Goal: Task Accomplishment & Management: Manage account settings

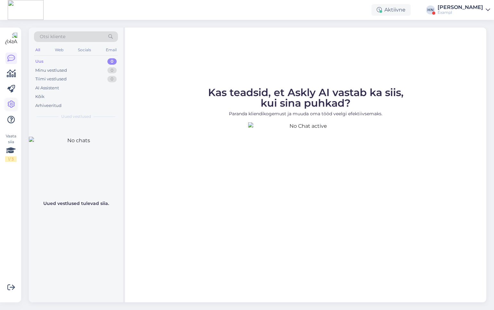
click at [7, 102] on icon at bounding box center [11, 105] width 8 height 8
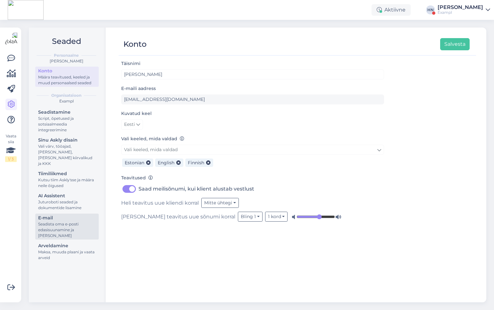
click at [48, 221] on div "Seadista oma e-posti edasisuunamine ja [PERSON_NAME]" at bounding box center [67, 229] width 58 height 17
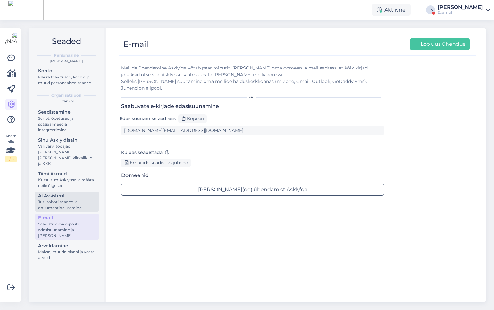
click at [53, 204] on div "Juturoboti seaded ja dokumentide lisamine" at bounding box center [67, 205] width 58 height 12
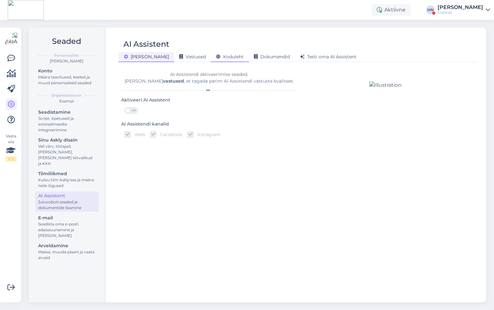
click at [216, 56] on span "Koduleht" at bounding box center [230, 57] width 28 height 6
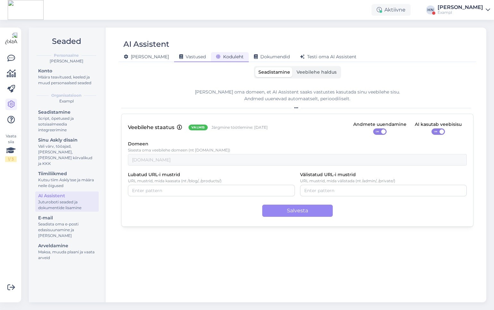
click at [179, 55] on span "Vastused" at bounding box center [192, 57] width 27 height 6
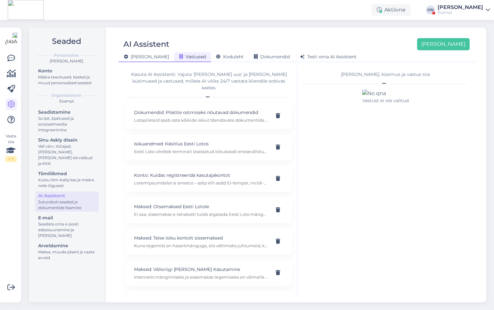
click at [142, 56] on span "[PERSON_NAME]" at bounding box center [146, 57] width 45 height 6
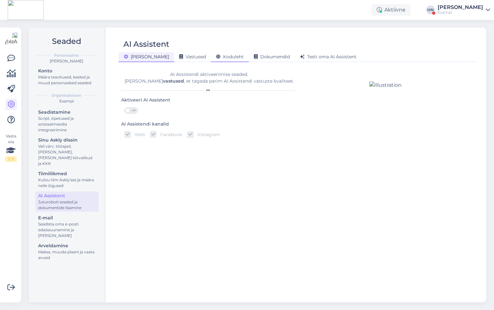
click at [211, 60] on div "Koduleht" at bounding box center [230, 57] width 38 height 10
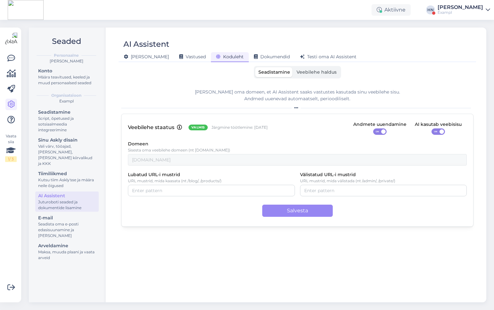
click at [305, 77] on label "Veebilehe haldus" at bounding box center [316, 72] width 46 height 10
click at [293, 67] on input "Veebilehe haldus" at bounding box center [293, 67] width 0 height 0
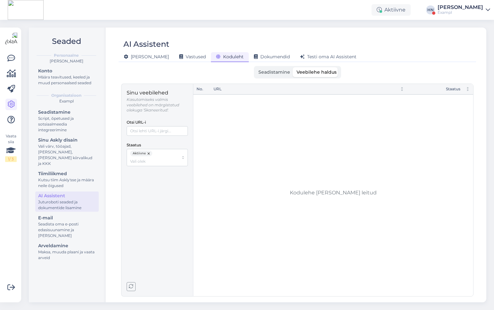
click at [277, 72] on span "Seadistamine" at bounding box center [274, 72] width 32 height 6
click at [255, 67] on input "Seadistamine" at bounding box center [255, 67] width 0 height 0
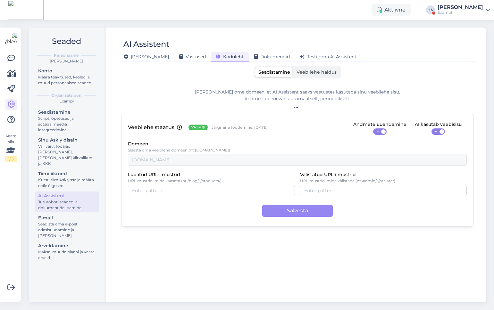
click at [303, 72] on span "Veebilehe haldus" at bounding box center [316, 72] width 40 height 6
click at [293, 67] on input "Veebilehe haldus" at bounding box center [293, 67] width 0 height 0
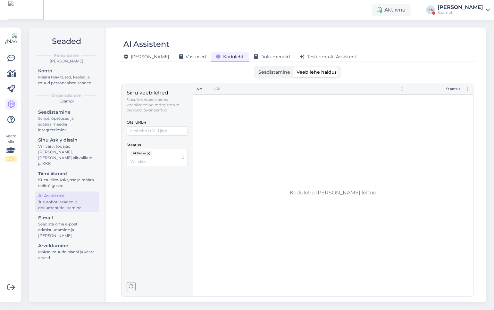
click at [154, 109] on p "Kasutamiseks valmis veebilehed on märgistatud olekuga 'Skaneeritud'." at bounding box center [157, 105] width 61 height 16
click at [150, 155] on button "button" at bounding box center [149, 154] width 6 height 6
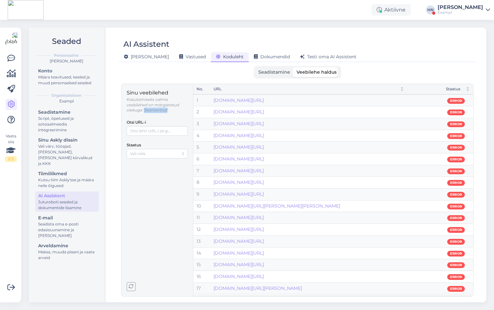
click at [450, 14] on div "Exampl" at bounding box center [460, 12] width 46 height 5
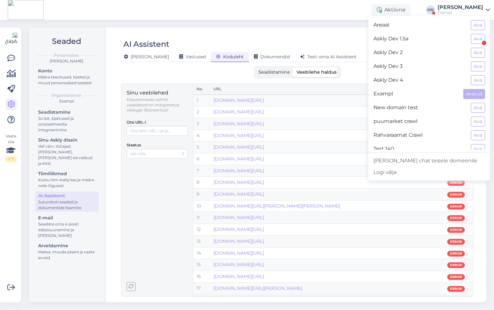
click at [343, 29] on div "AI Assistent Üldine Vastused Koduleht Dokumendid Testi oma AI Assistent Seadist…" at bounding box center [297, 165] width 378 height 275
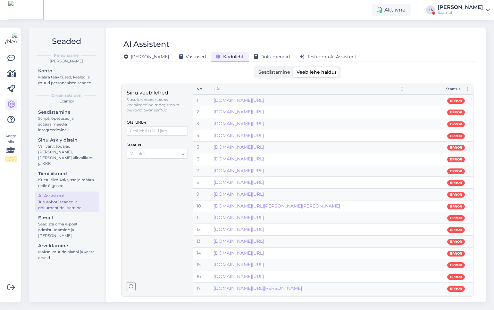
click at [152, 110] on p "Kasutamiseks valmis veebilehed on märgistatud olekuga 'Skaneeritud'." at bounding box center [157, 105] width 61 height 16
copy p "Skaneeritud"
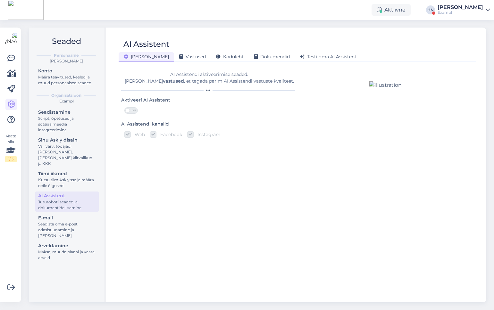
click at [216, 56] on span "Koduleht" at bounding box center [230, 57] width 28 height 6
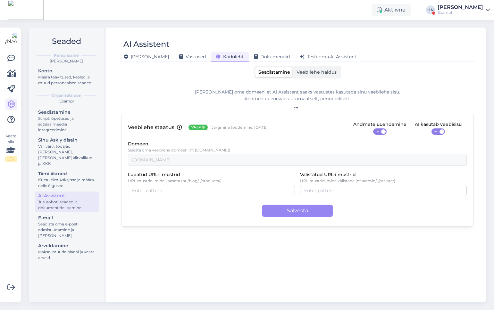
click at [311, 77] on label "Veebilehe haldus" at bounding box center [316, 72] width 46 height 10
click at [293, 67] on input "Veebilehe haldus" at bounding box center [293, 67] width 0 height 0
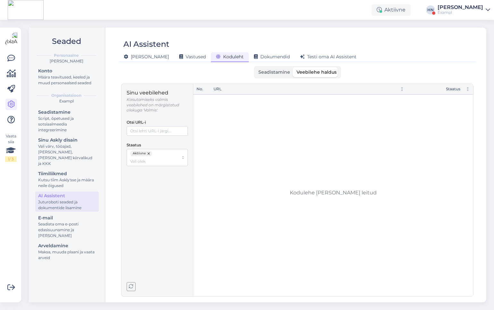
click at [287, 72] on span "Seadistamine" at bounding box center [274, 72] width 32 height 6
click at [255, 67] on input "Seadistamine" at bounding box center [255, 67] width 0 height 0
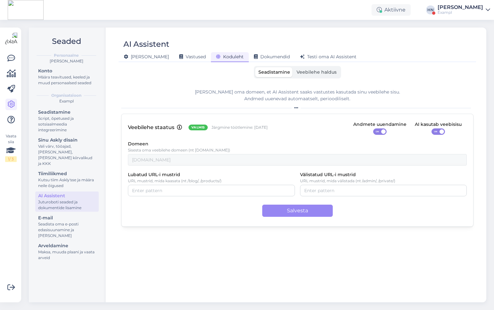
click at [215, 130] on p "Järgmine töötlemine: [DATE]" at bounding box center [240, 127] width 56 height 5
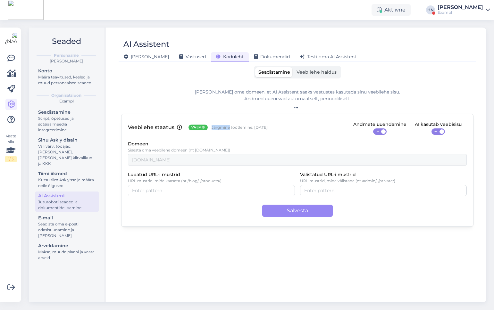
click at [215, 130] on p "Järgmine töötlemine: [DATE]" at bounding box center [240, 127] width 56 height 5
click at [214, 130] on p "Järgmine töötlemine: [DATE]" at bounding box center [240, 127] width 56 height 5
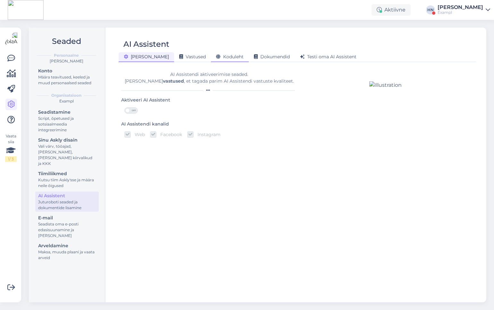
click at [216, 56] on span "Koduleht" at bounding box center [230, 57] width 28 height 6
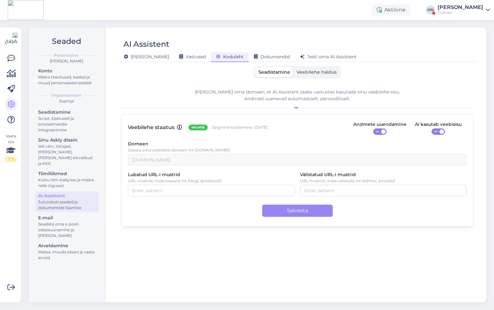
click at [305, 70] on span "Veebilehe haldus" at bounding box center [316, 72] width 40 height 6
click at [293, 67] on input "Veebilehe haldus" at bounding box center [293, 67] width 0 height 0
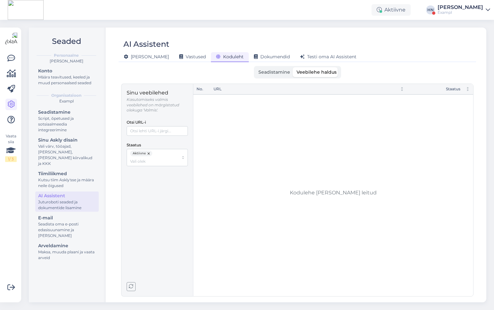
click at [285, 75] on label "Seadistamine" at bounding box center [274, 72] width 38 height 10
click at [255, 67] on input "Seadistamine" at bounding box center [255, 67] width 0 height 0
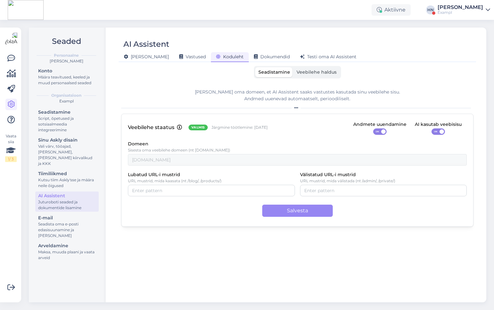
click at [289, 73] on span "Seadistamine" at bounding box center [274, 72] width 32 height 6
click at [255, 67] on input "Seadistamine" at bounding box center [255, 67] width 0 height 0
click at [299, 73] on span "Veebilehe haldus" at bounding box center [316, 72] width 40 height 6
click at [293, 67] on input "Veebilehe haldus" at bounding box center [293, 67] width 0 height 0
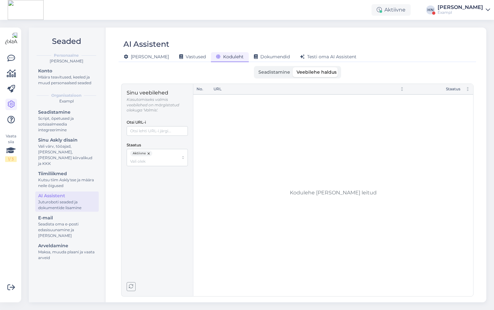
click at [292, 72] on label "Seadistamine" at bounding box center [274, 72] width 38 height 10
click at [255, 67] on input "Seadistamine" at bounding box center [255, 67] width 0 height 0
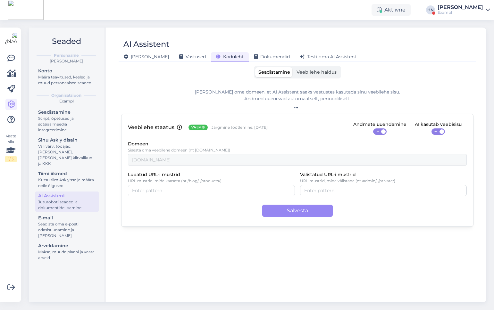
click at [293, 67] on input "Veebilehe haldus" at bounding box center [293, 67] width 0 height 0
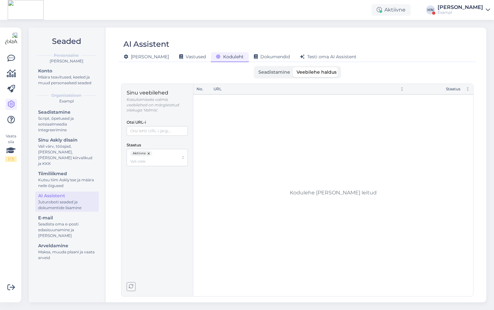
click at [255, 67] on input "Seadistamine" at bounding box center [255, 67] width 0 height 0
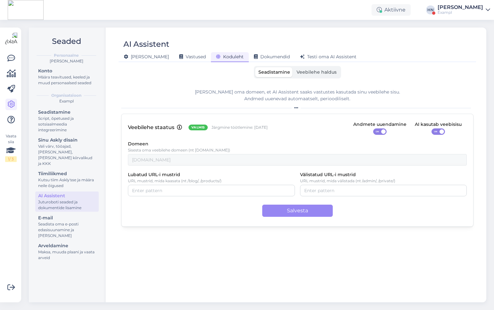
click at [293, 67] on input "Veebilehe haldus" at bounding box center [293, 67] width 0 height 0
click at [255, 67] on input "Seadistamine" at bounding box center [255, 67] width 0 height 0
click at [293, 67] on input "Veebilehe haldus" at bounding box center [293, 67] width 0 height 0
click at [255, 67] on input "Seadistamine" at bounding box center [255, 67] width 0 height 0
click at [293, 67] on input "Veebilehe haldus" at bounding box center [293, 67] width 0 height 0
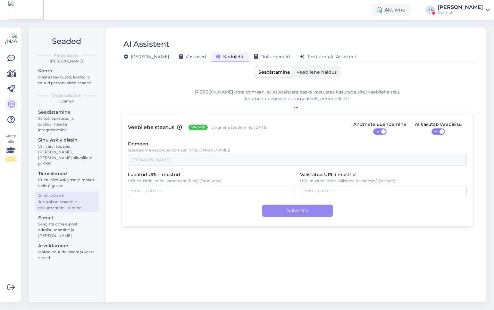
click at [255, 67] on input "Seadistamine" at bounding box center [255, 67] width 0 height 0
click at [293, 67] on input "Veebilehe haldus" at bounding box center [293, 67] width 0 height 0
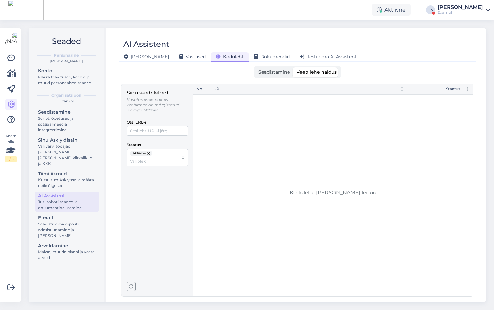
click at [255, 67] on input "Seadistamine" at bounding box center [255, 67] width 0 height 0
click at [293, 67] on input "Veebilehe haldus" at bounding box center [293, 67] width 0 height 0
click at [255, 67] on input "Seadistamine" at bounding box center [255, 67] width 0 height 0
click at [293, 67] on input "Veebilehe haldus" at bounding box center [293, 67] width 0 height 0
click at [255, 67] on input "Seadistamine" at bounding box center [255, 67] width 0 height 0
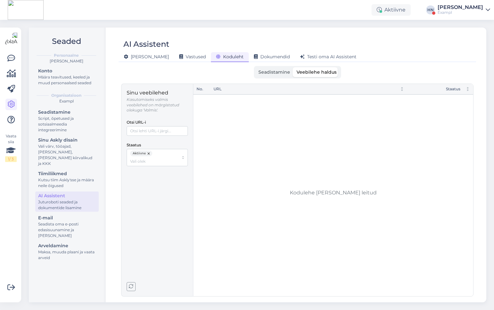
click at [293, 67] on input "Veebilehe haldus" at bounding box center [293, 67] width 0 height 0
click at [255, 67] on input "Seadistamine" at bounding box center [255, 67] width 0 height 0
click at [293, 67] on input "Veebilehe haldus" at bounding box center [293, 67] width 0 height 0
click at [255, 67] on input "Seadistamine" at bounding box center [255, 67] width 0 height 0
click at [293, 67] on input "Veebilehe haldus" at bounding box center [293, 67] width 0 height 0
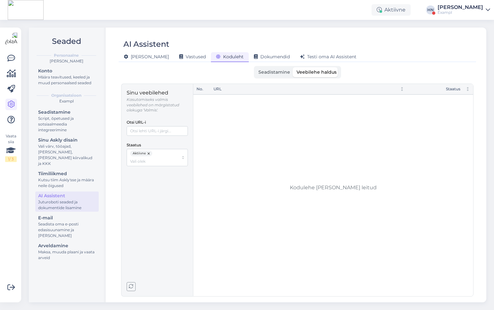
click at [255, 67] on input "Seadistamine" at bounding box center [255, 67] width 0 height 0
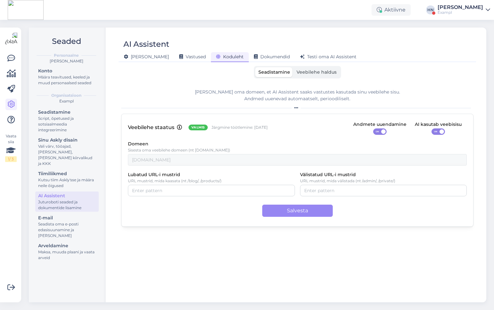
click at [293, 67] on input "Veebilehe haldus" at bounding box center [293, 67] width 0 height 0
click at [255, 67] on input "Seadistamine" at bounding box center [255, 67] width 0 height 0
click at [293, 67] on input "Veebilehe haldus" at bounding box center [293, 67] width 0 height 0
click at [255, 67] on input "Seadistamine" at bounding box center [255, 67] width 0 height 0
click at [293, 67] on input "Veebilehe haldus" at bounding box center [293, 67] width 0 height 0
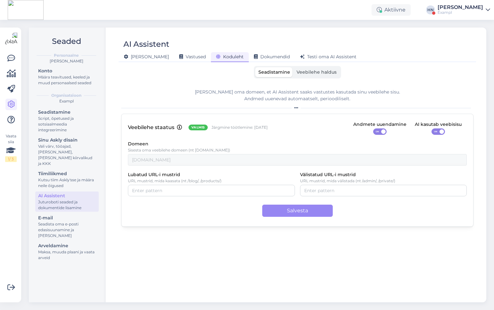
click at [255, 67] on input "Seadistamine" at bounding box center [255, 67] width 0 height 0
click at [293, 67] on input "Veebilehe haldus" at bounding box center [293, 67] width 0 height 0
click at [255, 67] on input "Seadistamine" at bounding box center [255, 67] width 0 height 0
click at [293, 67] on input "Veebilehe haldus" at bounding box center [293, 67] width 0 height 0
click at [255, 67] on input "Seadistamine" at bounding box center [255, 67] width 0 height 0
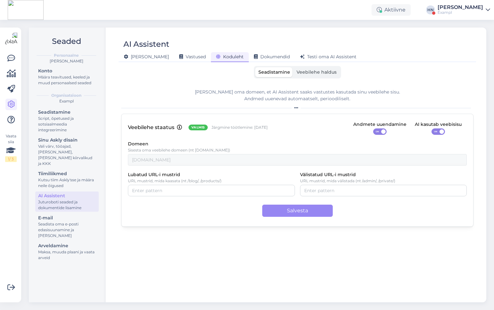
click at [293, 67] on input "Veebilehe haldus" at bounding box center [293, 67] width 0 height 0
click at [255, 67] on input "Seadistamine" at bounding box center [255, 67] width 0 height 0
click at [293, 67] on input "Veebilehe haldus" at bounding box center [293, 67] width 0 height 0
click at [255, 67] on input "Seadistamine" at bounding box center [255, 67] width 0 height 0
click at [293, 67] on input "Veebilehe haldus" at bounding box center [293, 67] width 0 height 0
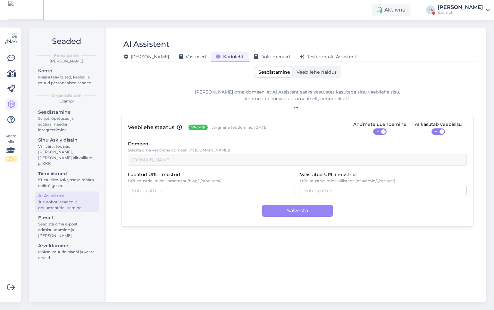
click at [255, 67] on input "Seadistamine" at bounding box center [255, 67] width 0 height 0
click at [293, 67] on input "Veebilehe haldus" at bounding box center [293, 67] width 0 height 0
click at [255, 67] on input "Seadistamine" at bounding box center [255, 67] width 0 height 0
click at [293, 67] on input "Veebilehe haldus" at bounding box center [293, 67] width 0 height 0
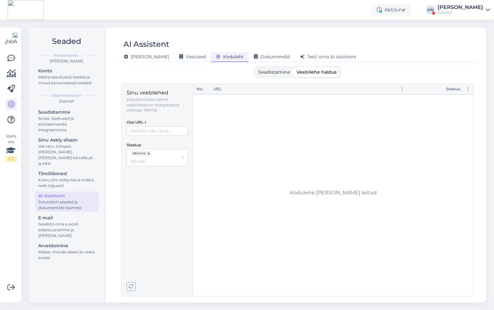
click at [255, 67] on input "Seadistamine" at bounding box center [255, 67] width 0 height 0
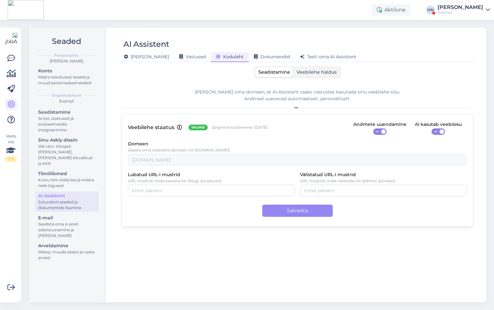
click at [293, 67] on input "Veebilehe haldus" at bounding box center [293, 67] width 0 height 0
click at [255, 67] on input "Seadistamine" at bounding box center [255, 67] width 0 height 0
click at [293, 67] on input "Veebilehe haldus" at bounding box center [293, 67] width 0 height 0
click at [255, 67] on input "Seadistamine" at bounding box center [255, 67] width 0 height 0
click at [293, 67] on input "Veebilehe haldus" at bounding box center [293, 67] width 0 height 0
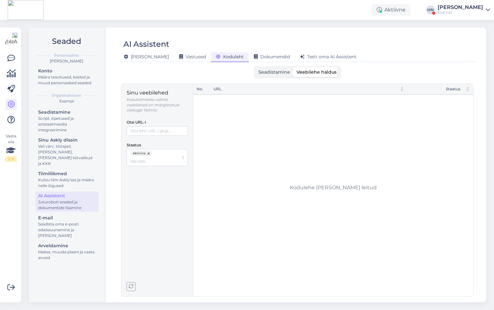
click at [255, 67] on input "Seadistamine" at bounding box center [255, 67] width 0 height 0
click at [293, 67] on input "Veebilehe haldus" at bounding box center [293, 67] width 0 height 0
click at [255, 67] on input "Seadistamine" at bounding box center [255, 67] width 0 height 0
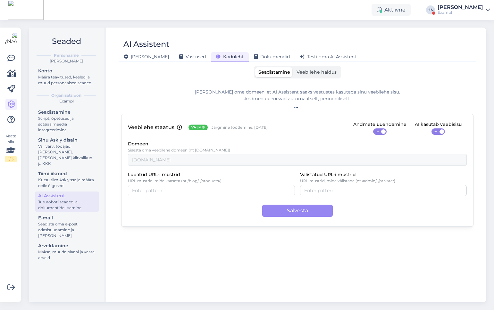
click at [293, 67] on input "Veebilehe haldus" at bounding box center [293, 67] width 0 height 0
click at [255, 67] on input "Seadistamine" at bounding box center [255, 67] width 0 height 0
click at [293, 67] on input "Veebilehe haldus" at bounding box center [293, 67] width 0 height 0
click at [255, 67] on input "Seadistamine" at bounding box center [255, 67] width 0 height 0
click at [293, 67] on input "Veebilehe haldus" at bounding box center [293, 67] width 0 height 0
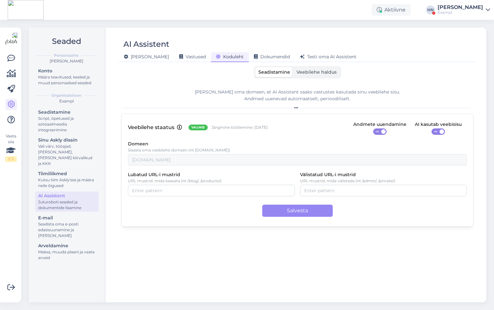
click at [255, 67] on input "Seadistamine" at bounding box center [255, 67] width 0 height 0
click at [293, 67] on input "Veebilehe haldus" at bounding box center [293, 67] width 0 height 0
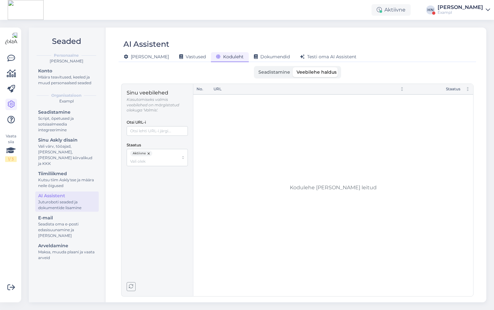
click at [255, 67] on input "Seadistamine" at bounding box center [255, 67] width 0 height 0
click at [293, 67] on input "Veebilehe haldus" at bounding box center [293, 67] width 0 height 0
click at [255, 67] on input "Seadistamine" at bounding box center [255, 67] width 0 height 0
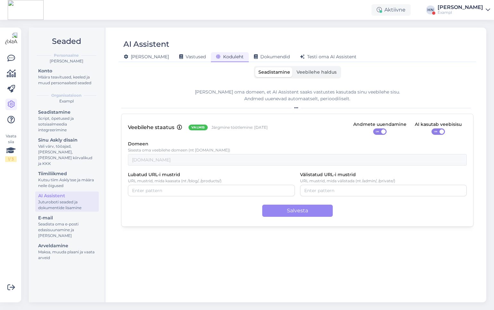
click at [293, 67] on input "Veebilehe haldus" at bounding box center [293, 67] width 0 height 0
click at [255, 67] on input "Seadistamine" at bounding box center [255, 67] width 0 height 0
click at [293, 67] on input "Veebilehe haldus" at bounding box center [293, 67] width 0 height 0
click at [255, 67] on input "Seadistamine" at bounding box center [255, 67] width 0 height 0
click at [293, 67] on input "Veebilehe haldus" at bounding box center [293, 67] width 0 height 0
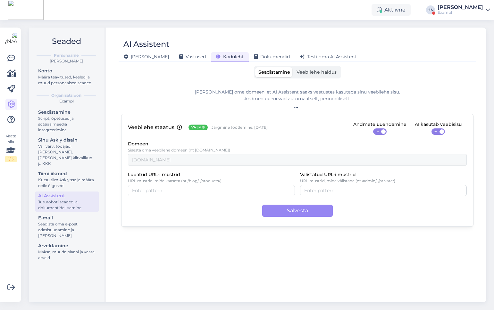
click at [255, 67] on input "Seadistamine" at bounding box center [255, 67] width 0 height 0
click at [293, 67] on input "Veebilehe haldus" at bounding box center [293, 67] width 0 height 0
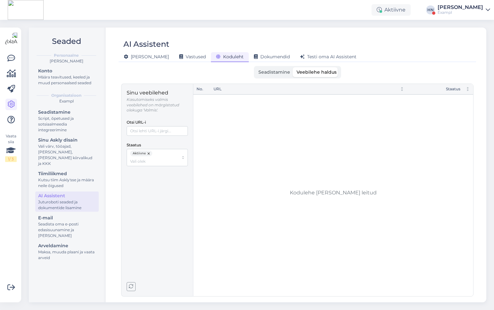
click at [255, 67] on input "Seadistamine" at bounding box center [255, 67] width 0 height 0
click at [293, 67] on input "Veebilehe haldus" at bounding box center [293, 67] width 0 height 0
click at [255, 67] on input "Seadistamine" at bounding box center [255, 67] width 0 height 0
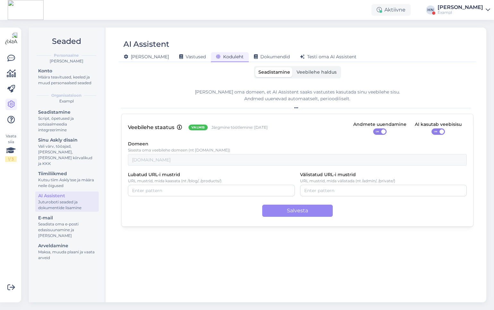
click at [293, 67] on input "Veebilehe haldus" at bounding box center [293, 67] width 0 height 0
click at [255, 67] on input "Seadistamine" at bounding box center [255, 67] width 0 height 0
click at [293, 67] on input "Veebilehe haldus" at bounding box center [293, 67] width 0 height 0
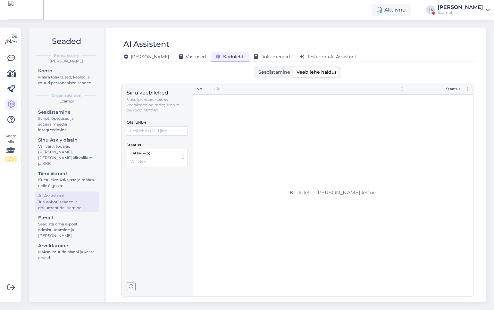
click at [255, 67] on input "Seadistamine" at bounding box center [255, 67] width 0 height 0
click at [293, 67] on input "Veebilehe haldus" at bounding box center [293, 67] width 0 height 0
click at [255, 67] on input "Seadistamine" at bounding box center [255, 67] width 0 height 0
click at [293, 67] on input "Veebilehe haldus" at bounding box center [293, 67] width 0 height 0
click at [255, 67] on input "Seadistamine" at bounding box center [255, 67] width 0 height 0
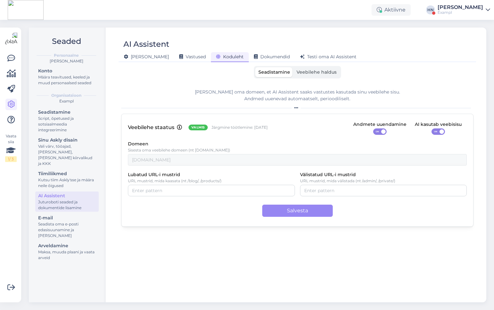
click at [293, 67] on input "Veebilehe haldus" at bounding box center [293, 67] width 0 height 0
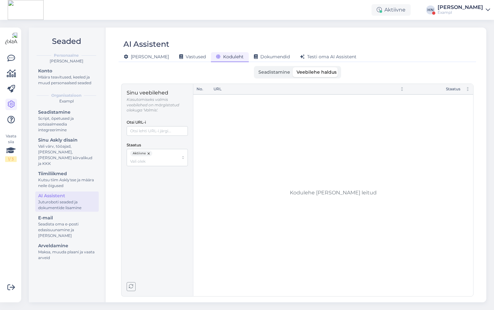
click at [255, 67] on input "Seadistamine" at bounding box center [255, 67] width 0 height 0
click at [293, 67] on input "Veebilehe haldus" at bounding box center [293, 67] width 0 height 0
click at [255, 67] on input "Seadistamine" at bounding box center [255, 67] width 0 height 0
click at [293, 67] on input "Veebilehe haldus" at bounding box center [293, 67] width 0 height 0
click at [255, 67] on input "Seadistamine" at bounding box center [255, 67] width 0 height 0
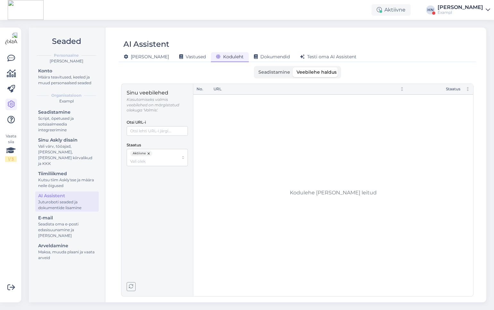
click at [293, 67] on input "Veebilehe haldus" at bounding box center [293, 67] width 0 height 0
click at [255, 67] on input "Seadistamine" at bounding box center [255, 67] width 0 height 0
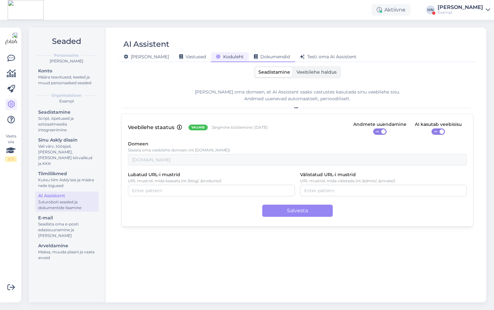
click at [257, 59] on span "Dokumendid" at bounding box center [272, 57] width 36 height 6
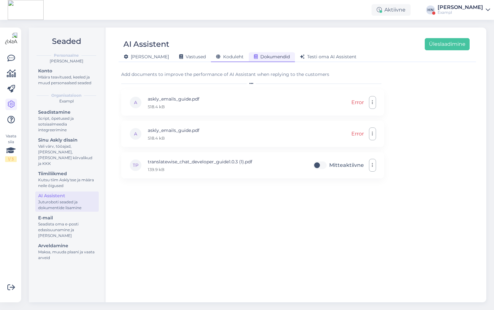
click at [215, 62] on div "Koduleht" at bounding box center [230, 57] width 38 height 10
